Goal: Contribute content: Add original content to the website for others to see

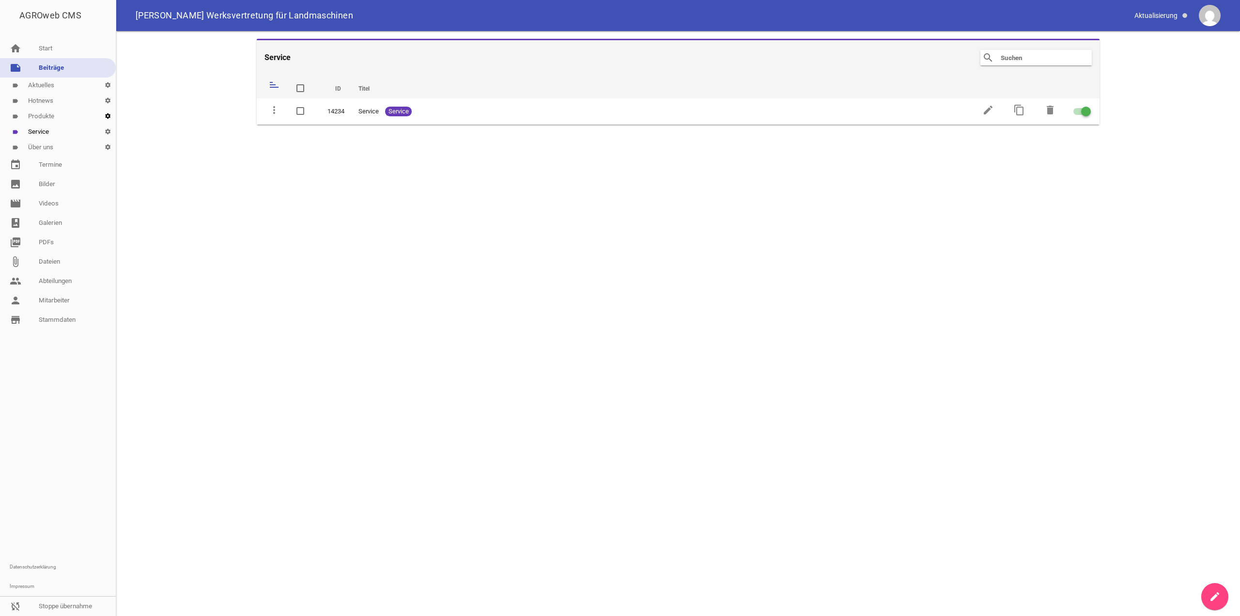
click at [106, 115] on icon "settings" at bounding box center [108, 115] width 16 height 15
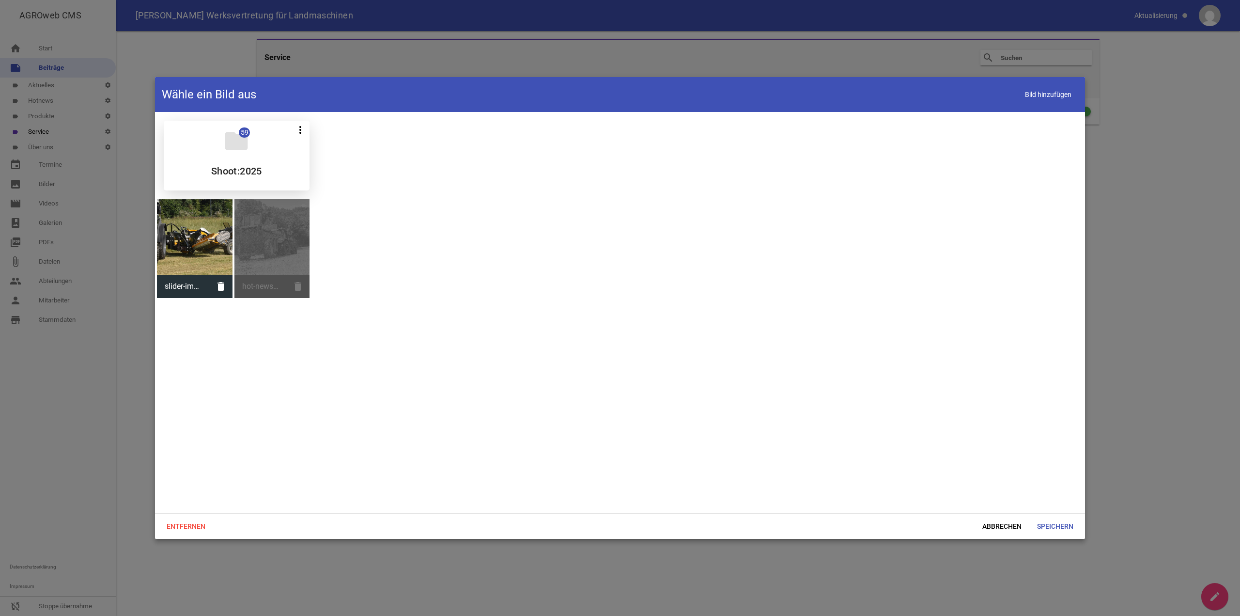
click at [248, 156] on div "folder 59 more_vert Teilen Bearbeiten Löschen Shoot:2025" at bounding box center [237, 156] width 146 height 70
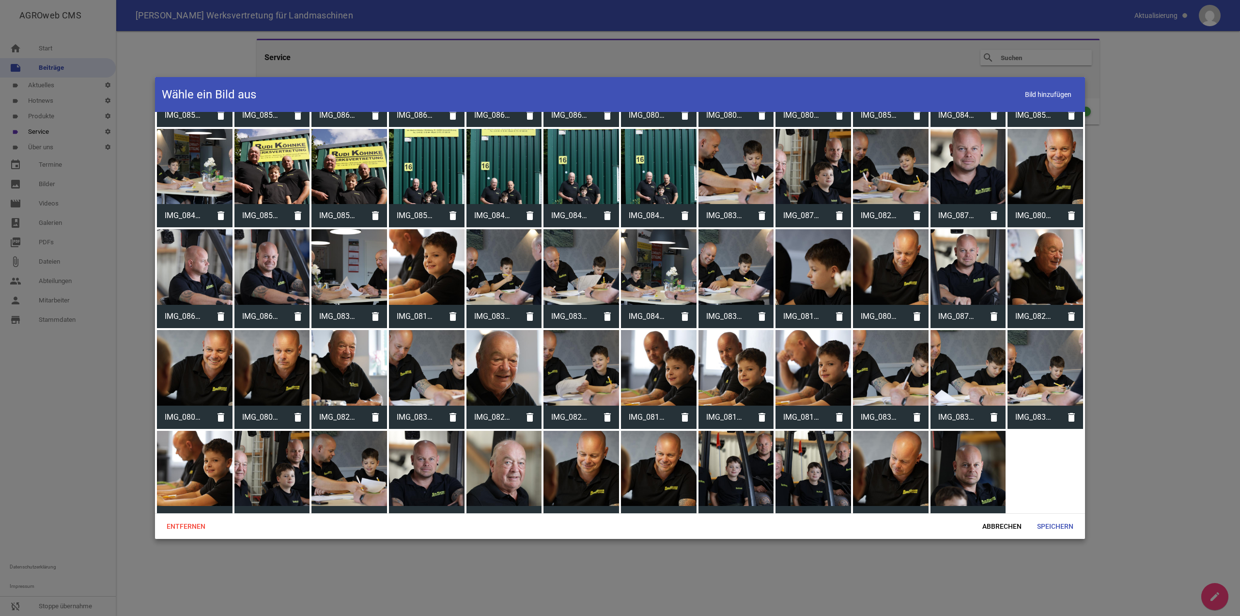
scroll to position [187, 0]
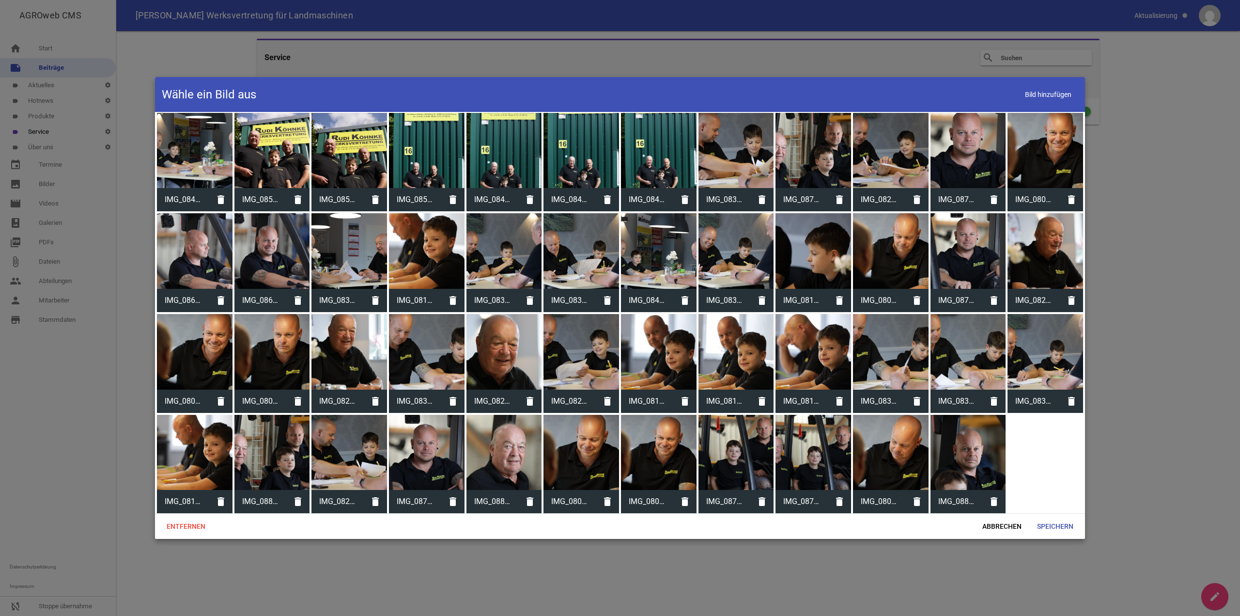
click at [578, 550] on div at bounding box center [620, 308] width 1240 height 616
click at [509, 150] on div at bounding box center [504, 151] width 76 height 76
click at [1050, 523] on span "Speichern" at bounding box center [1055, 525] width 52 height 17
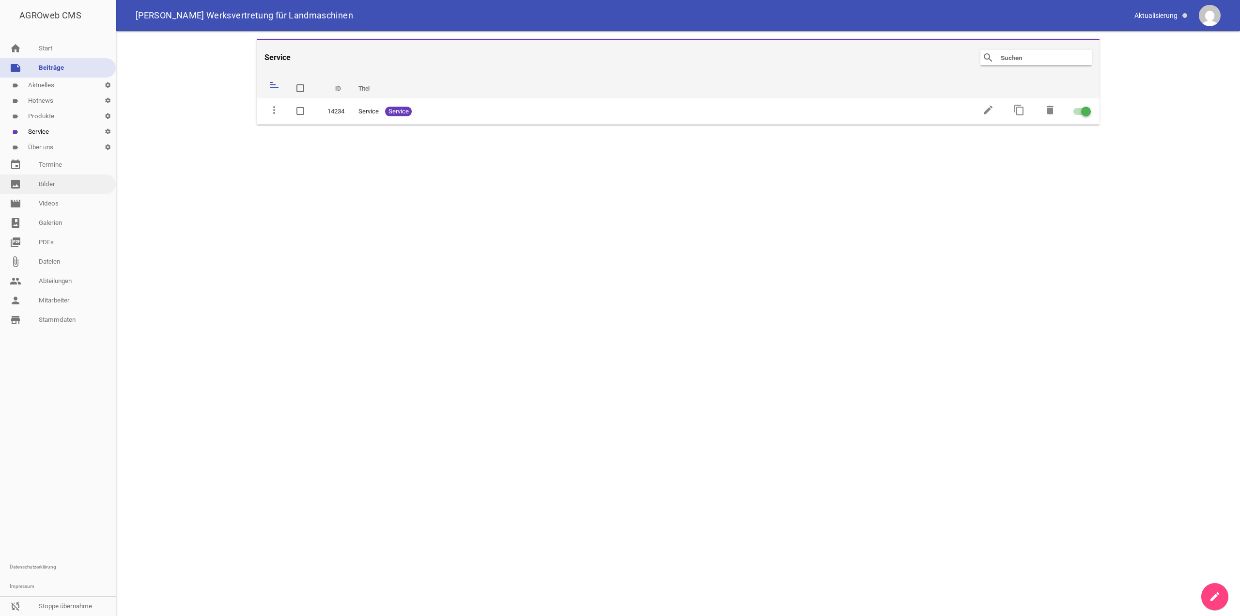
click at [59, 176] on link "image Bilder" at bounding box center [58, 183] width 116 height 19
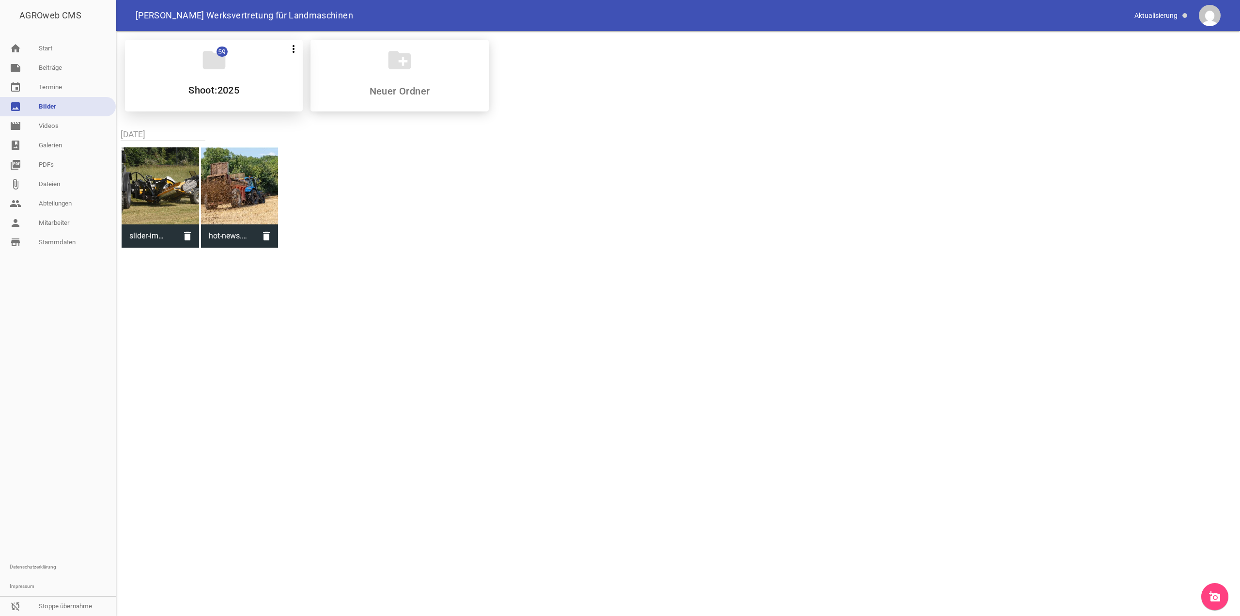
click at [250, 76] on div "folder 59 more_vert Teilen Bearbeiten Löschen Shoot:2025" at bounding box center [214, 76] width 178 height 72
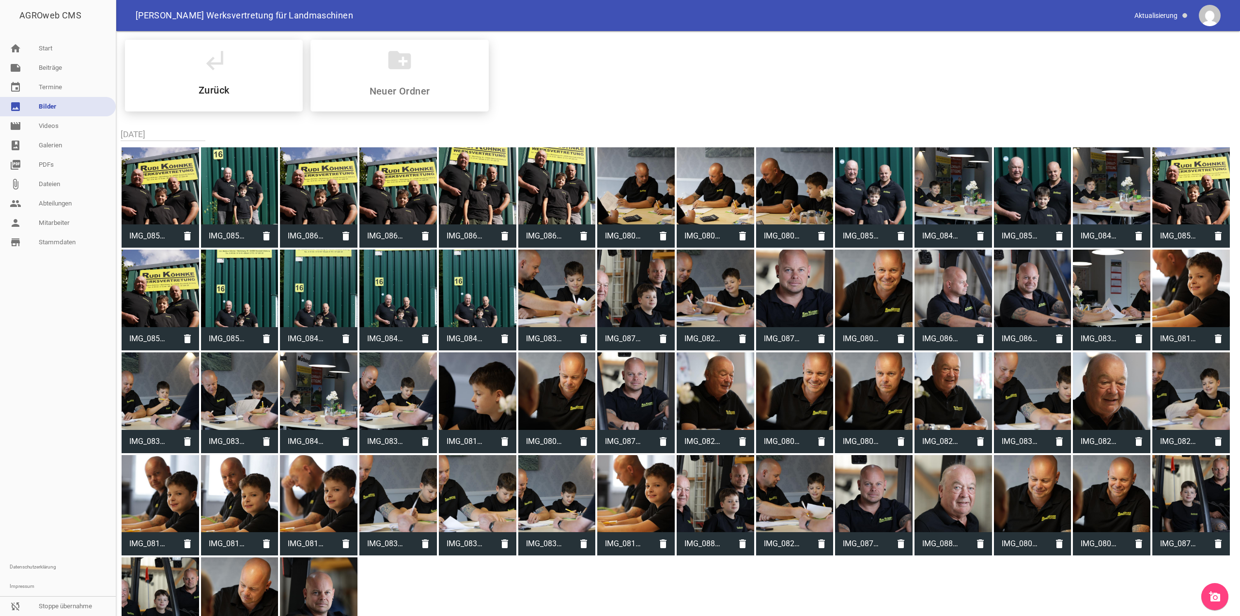
click at [223, 237] on span "IMG_0853.jpg" at bounding box center [228, 235] width 54 height 25
type input "IMG_0853.jpg"
type input "2000"
type input "3000"
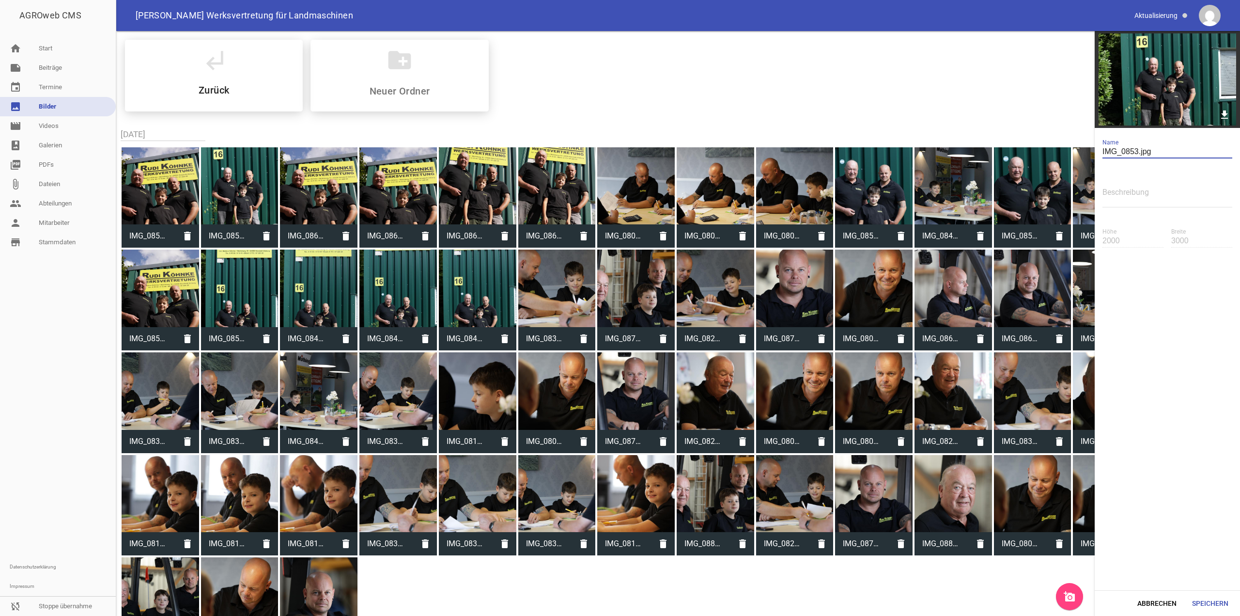
drag, startPoint x: 1155, startPoint y: 154, endPoint x: 1026, endPoint y: 149, distance: 128.4
click at [1026, 149] on div "AGROweb CMS home Start note Beiträge label Aktuelles settings label Hotnews set…" at bounding box center [620, 308] width 1240 height 616
click at [63, 64] on link "note Beiträge" at bounding box center [58, 67] width 116 height 19
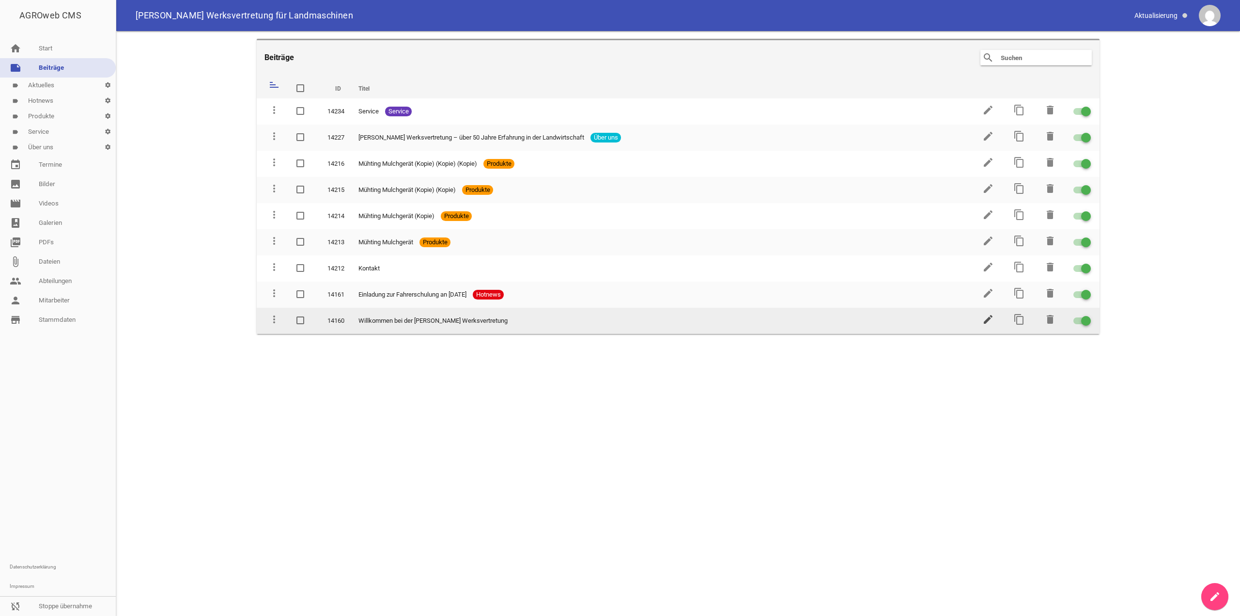
click at [993, 316] on icon "edit" at bounding box center [988, 319] width 12 height 12
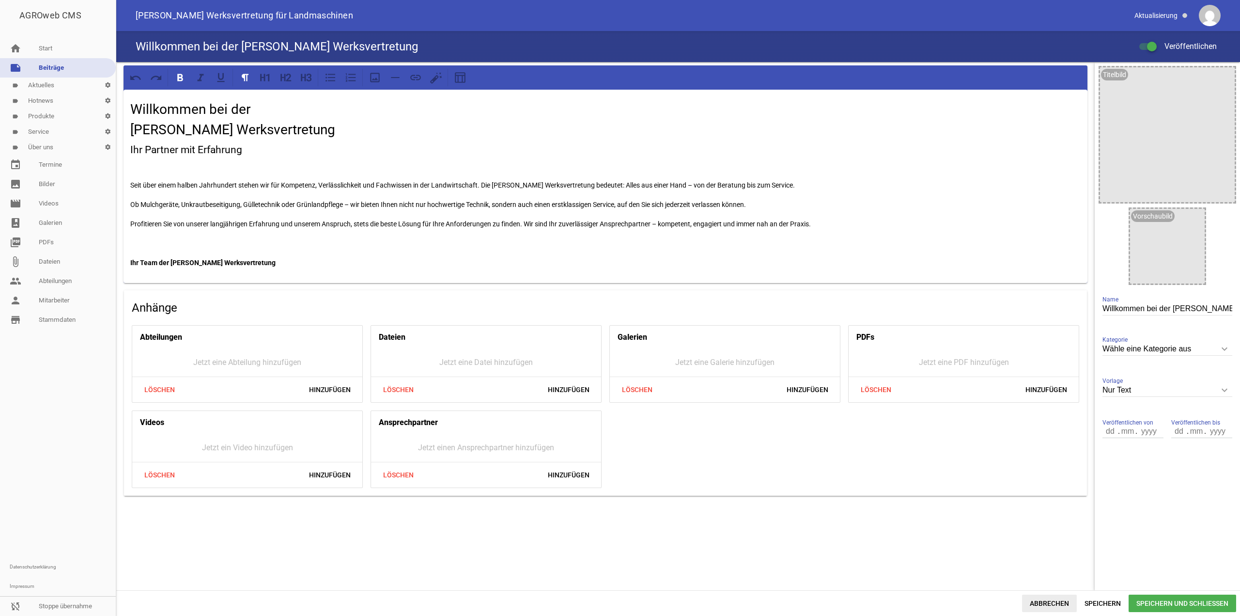
click at [1039, 603] on span "Abbrechen" at bounding box center [1049, 602] width 55 height 17
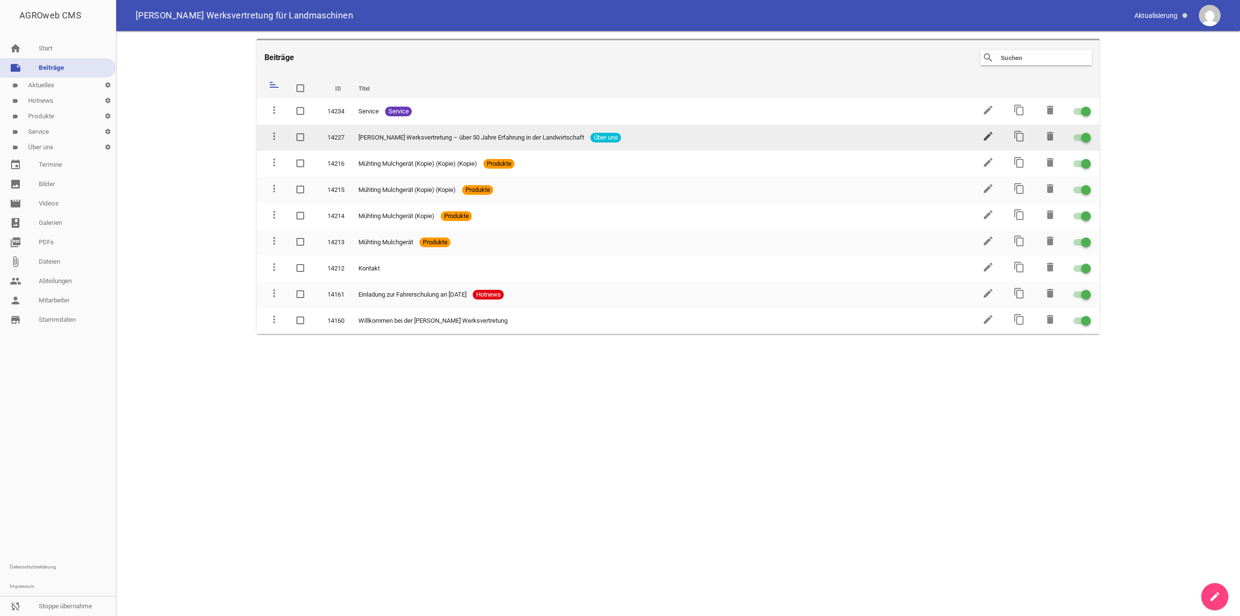
click at [991, 134] on icon "edit" at bounding box center [988, 136] width 12 height 12
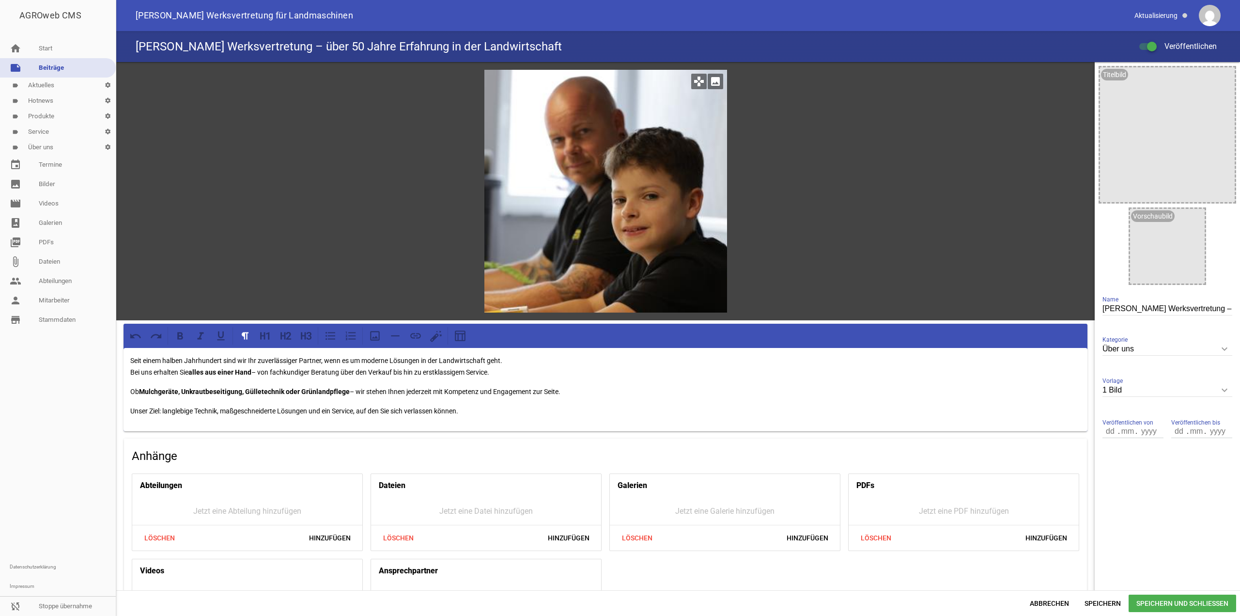
click at [710, 83] on icon "image" at bounding box center [715, 81] width 15 height 15
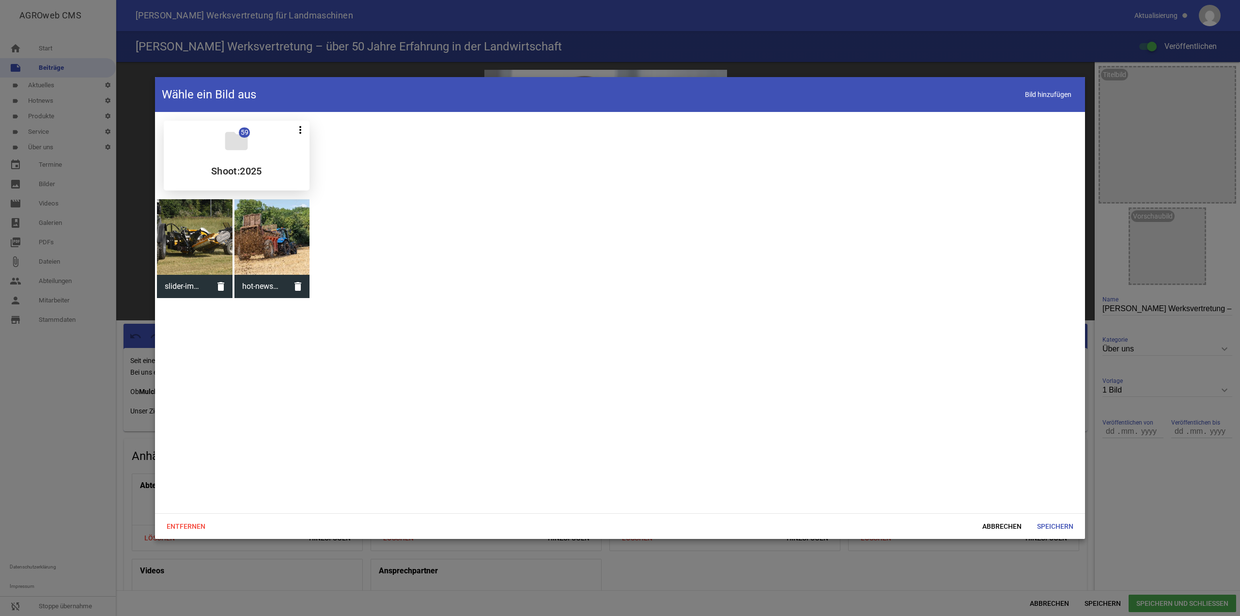
click at [253, 161] on div "folder 59 more_vert Teilen Bearbeiten Löschen Shoot:2025" at bounding box center [237, 156] width 146 height 70
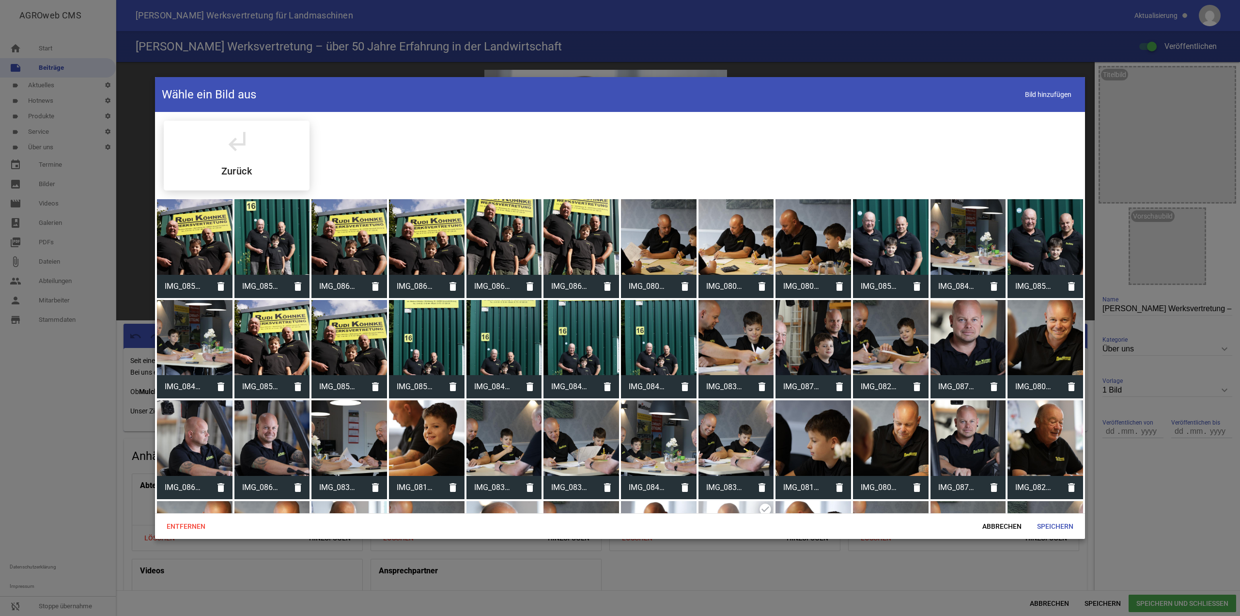
click at [206, 340] on div at bounding box center [195, 338] width 76 height 76
click at [1058, 526] on span "Speichern" at bounding box center [1055, 525] width 52 height 17
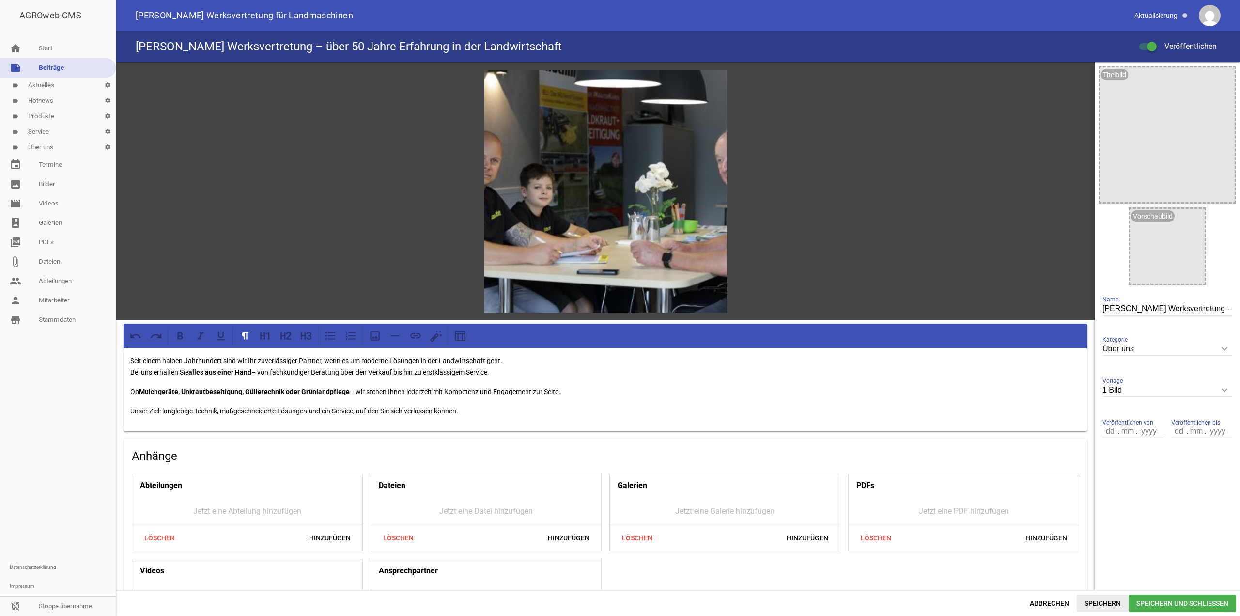
click at [1089, 601] on span "Speichern" at bounding box center [1103, 602] width 52 height 17
click at [1028, 603] on span "Abbrechen" at bounding box center [1049, 602] width 55 height 17
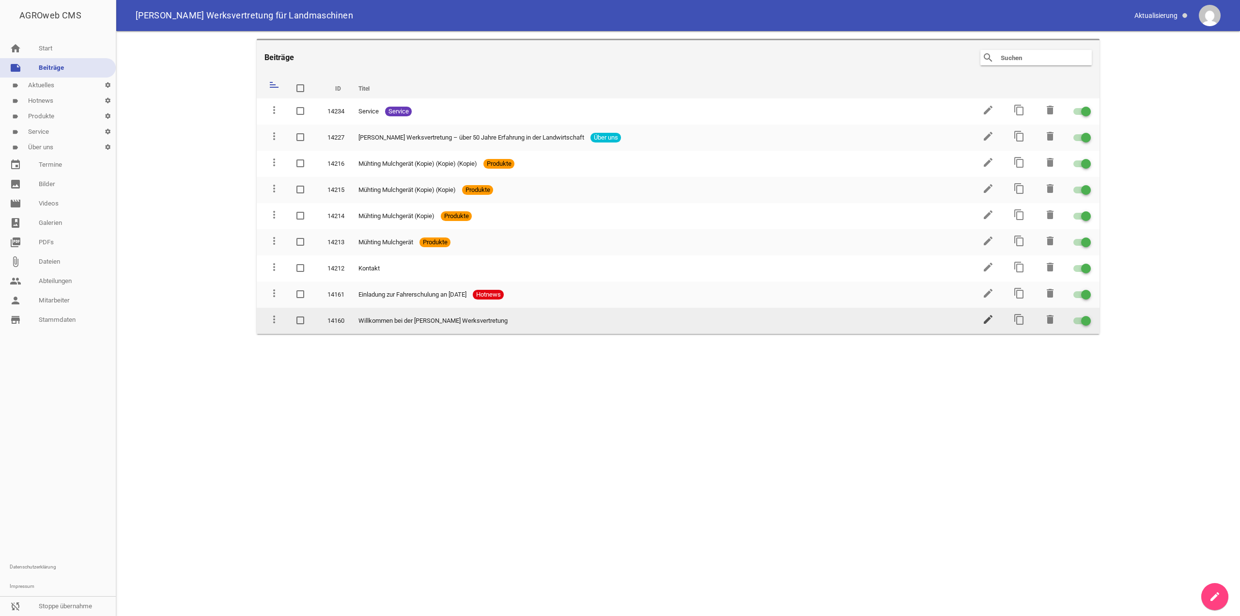
click at [984, 316] on icon "edit" at bounding box center [988, 319] width 12 height 12
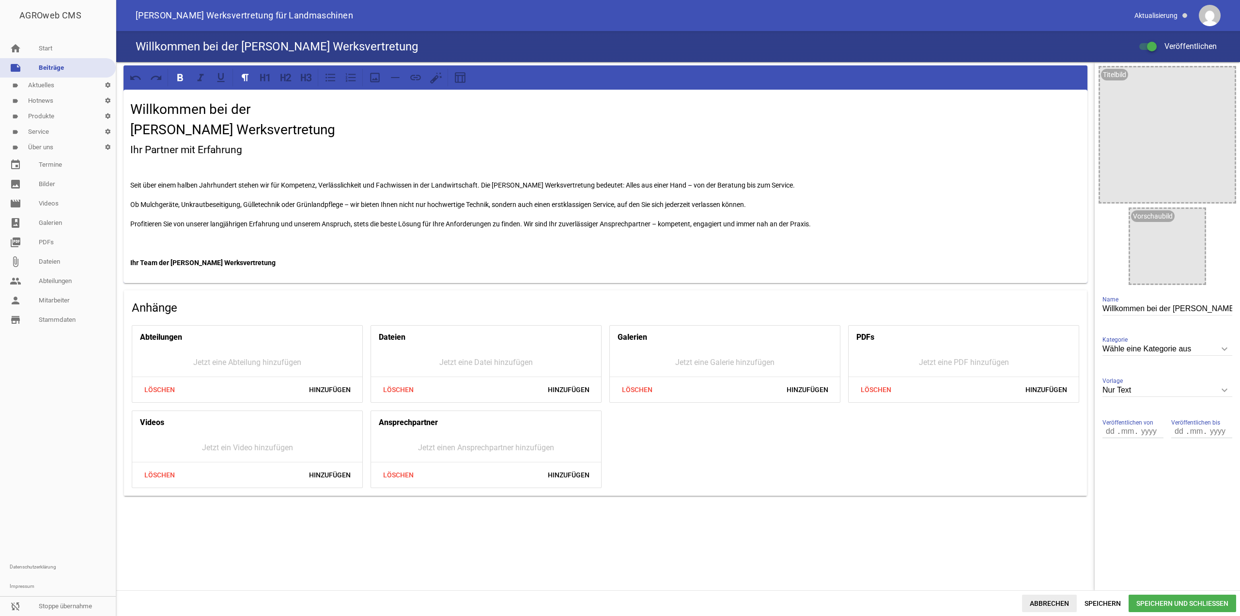
click at [1044, 611] on span "Abbrechen" at bounding box center [1049, 602] width 55 height 17
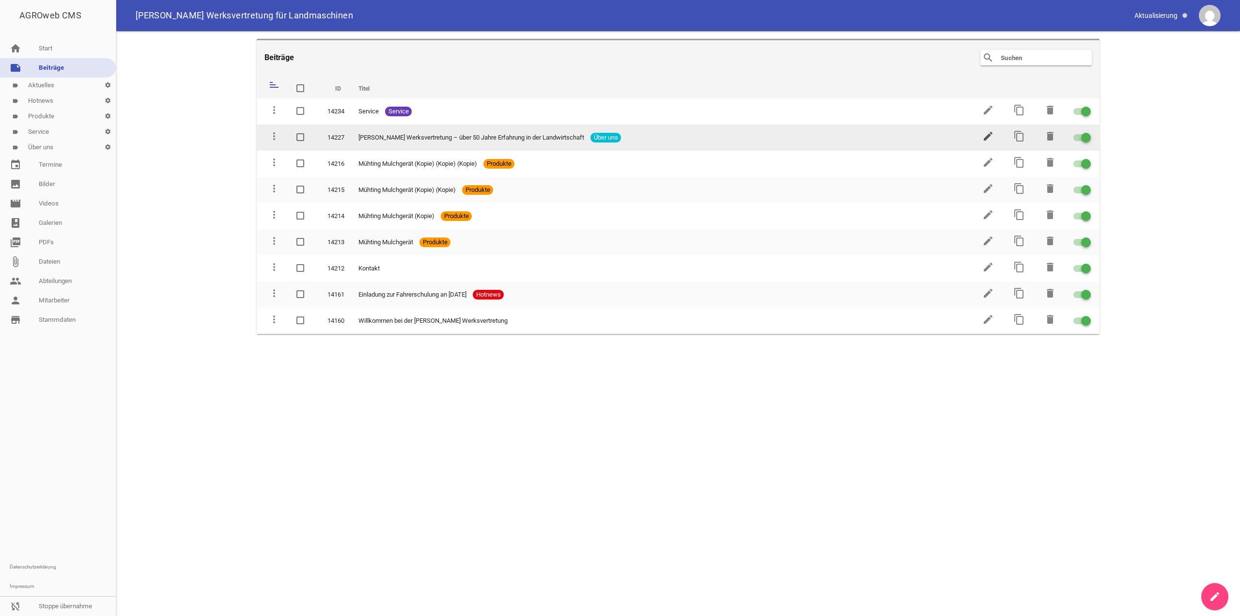
click at [990, 133] on icon "edit" at bounding box center [988, 136] width 12 height 12
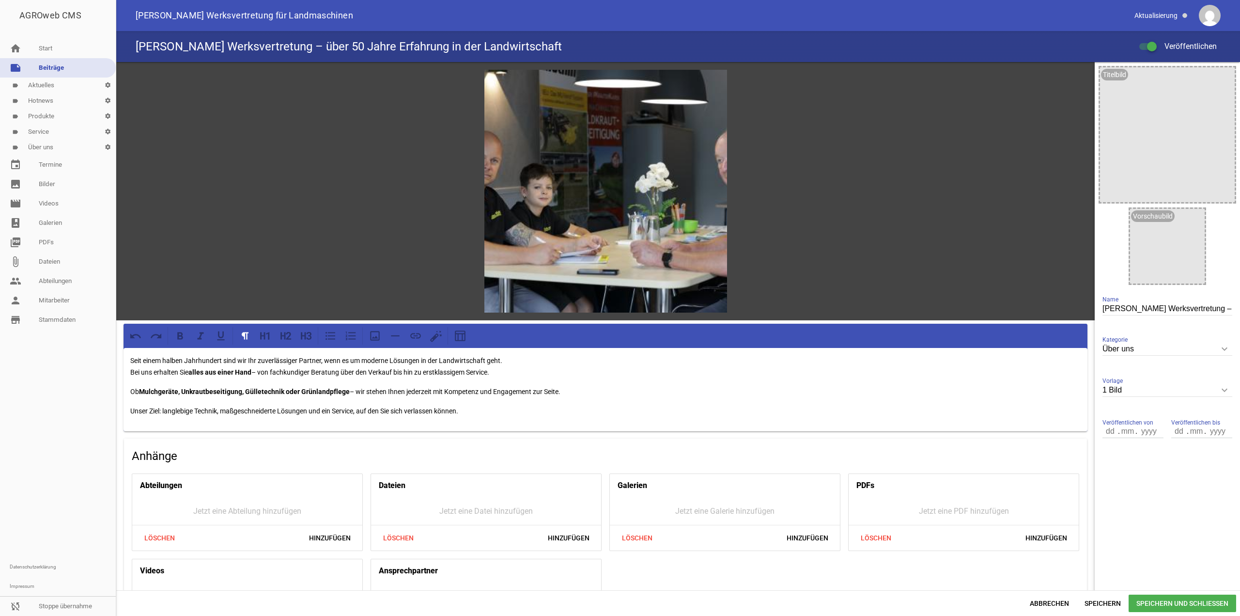
click at [1141, 394] on input "1 Bild" at bounding box center [1167, 390] width 130 height 13
click at [1136, 417] on li "Nur Text" at bounding box center [1167, 412] width 130 height 23
type input "Nur Text"
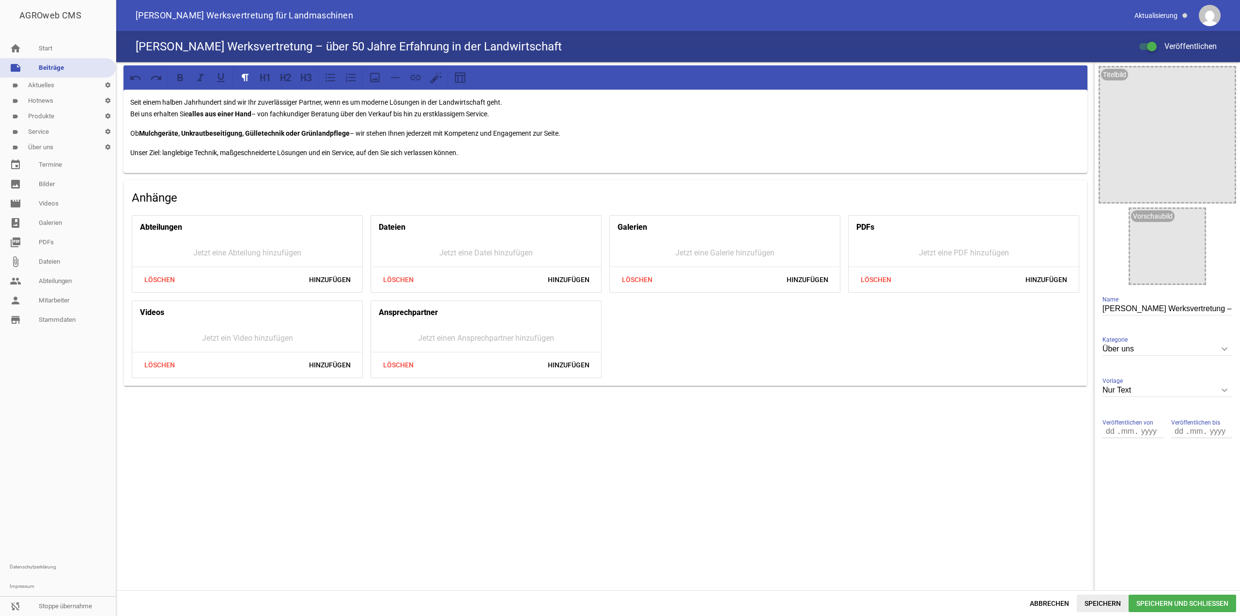
click at [1099, 604] on span "Speichern" at bounding box center [1103, 602] width 52 height 17
click at [915, 520] on div "Seit einem halben Jahrhundert sind wir Ihr zuverlässiger Partner, wenn es um mo…" at bounding box center [605, 326] width 978 height 528
click at [1119, 597] on span "Speichern" at bounding box center [1103, 602] width 52 height 17
